Goal: Check status

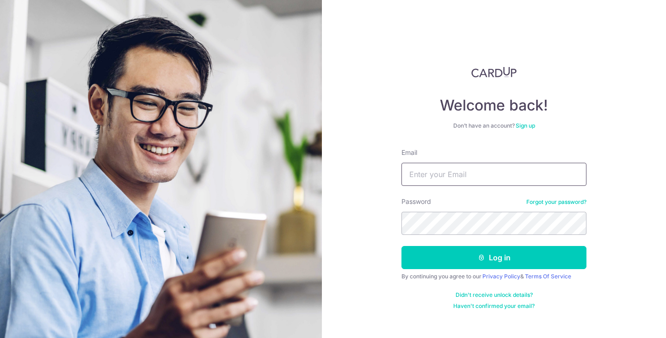
click at [461, 183] on input "Email" at bounding box center [494, 174] width 185 height 23
type input "[EMAIL_ADDRESS][DOMAIN_NAME]"
click at [402, 246] on button "Log in" at bounding box center [494, 257] width 185 height 23
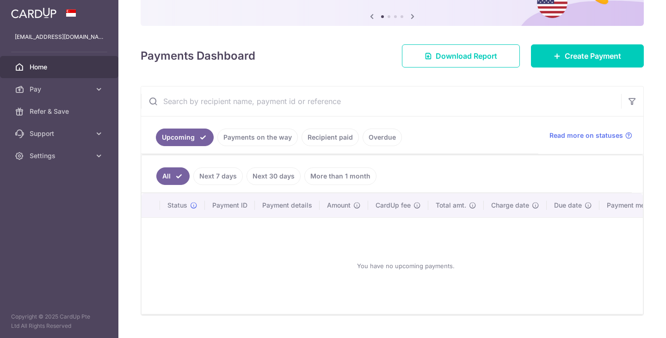
click at [259, 140] on link "Payments on the way" at bounding box center [257, 138] width 81 height 18
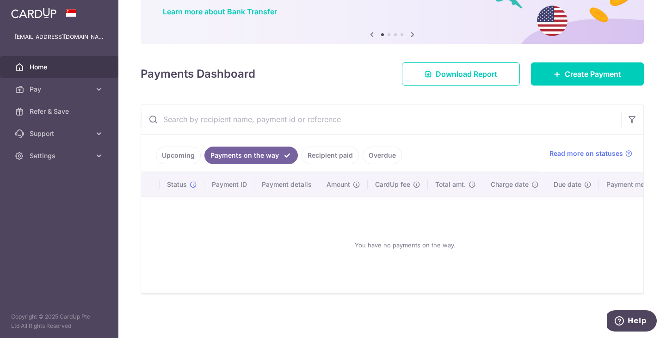
click at [329, 150] on link "Recipient paid" at bounding box center [330, 156] width 57 height 18
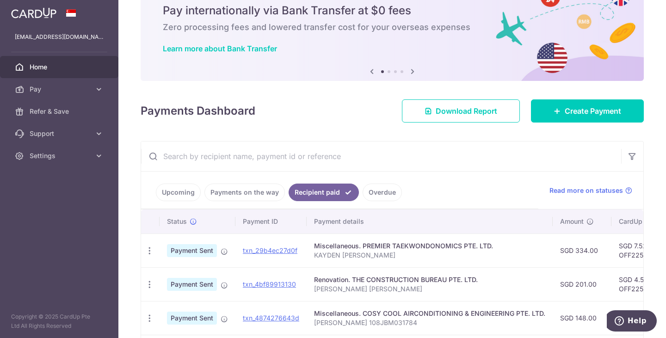
scroll to position [93, 0]
